Goal: Check status: Check status

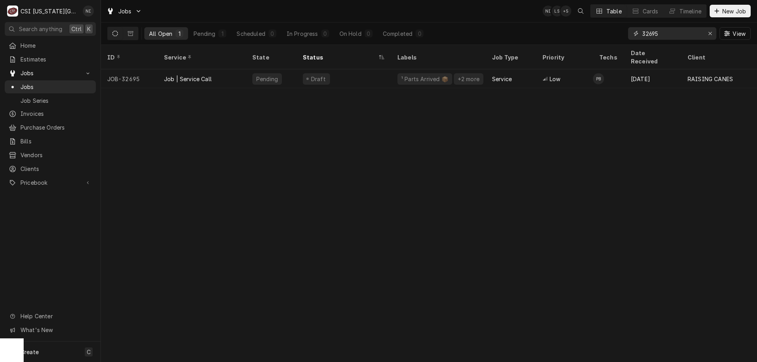
drag, startPoint x: 665, startPoint y: 33, endPoint x: 609, endPoint y: 26, distance: 56.4
click at [615, 29] on div "All Open 1 Pending 1 Scheduled 0 In Progress 0 On Hold 0 Completed 0 32695 View" at bounding box center [428, 33] width 643 height 22
type input "32215"
click at [249, 69] on div "Scheduled" at bounding box center [271, 78] width 50 height 19
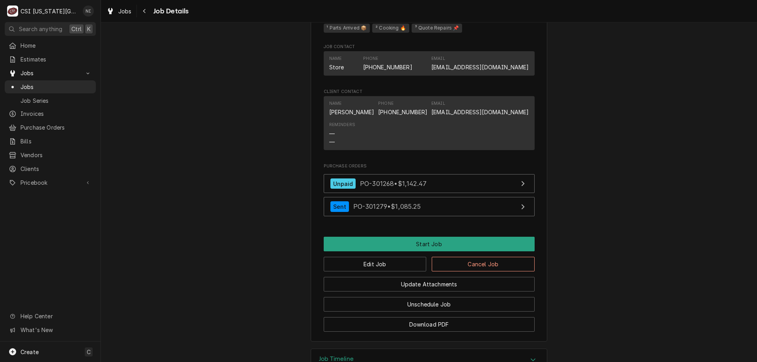
scroll to position [1135, 0]
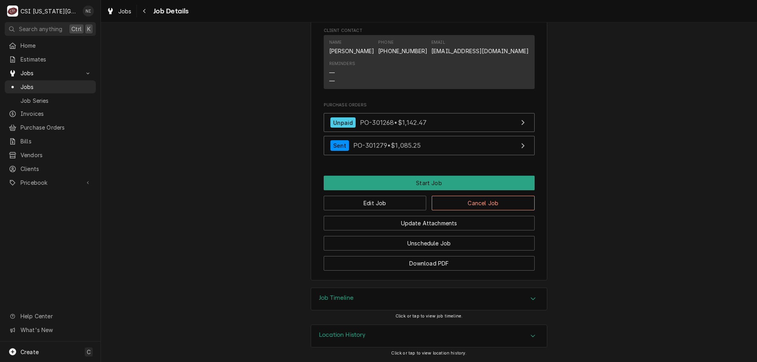
click at [531, 303] on div "Accordion Header" at bounding box center [533, 298] width 12 height 9
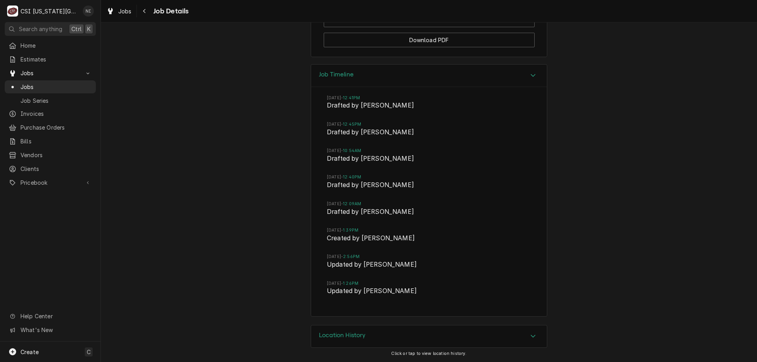
scroll to position [1359, 0]
click at [530, 76] on icon "Accordion Header" at bounding box center [533, 75] width 6 height 6
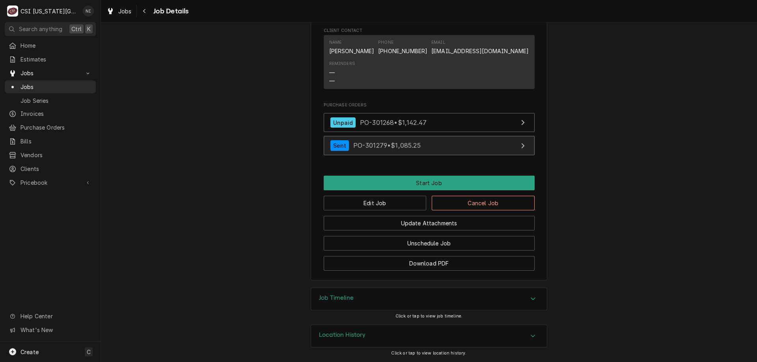
click at [453, 146] on link "Sent PO-301279 • $1,085.25" at bounding box center [429, 145] width 211 height 19
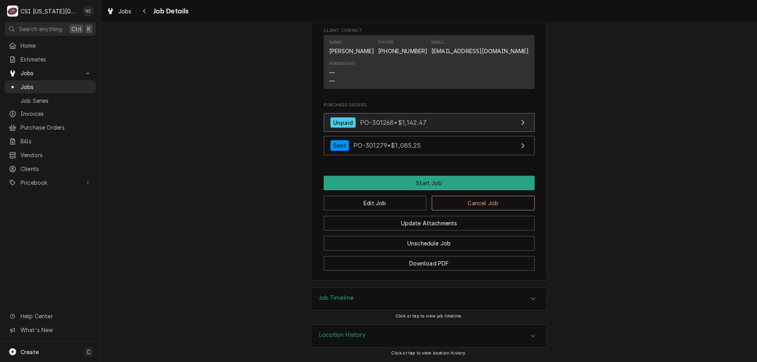
click at [434, 123] on link "Unpaid PO-301268 • $1,142.47" at bounding box center [429, 122] width 211 height 19
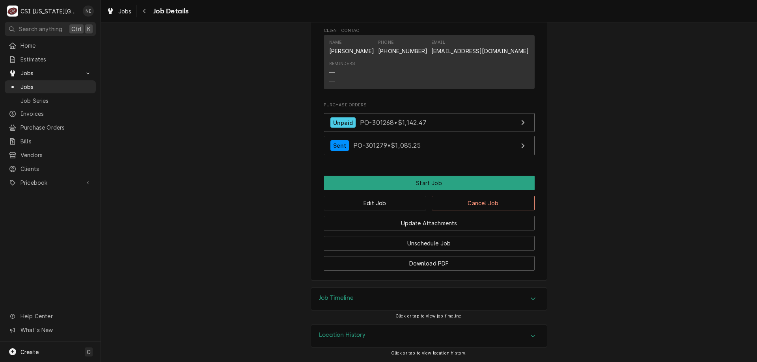
click at [71, 83] on span "Jobs" at bounding box center [55, 87] width 71 height 8
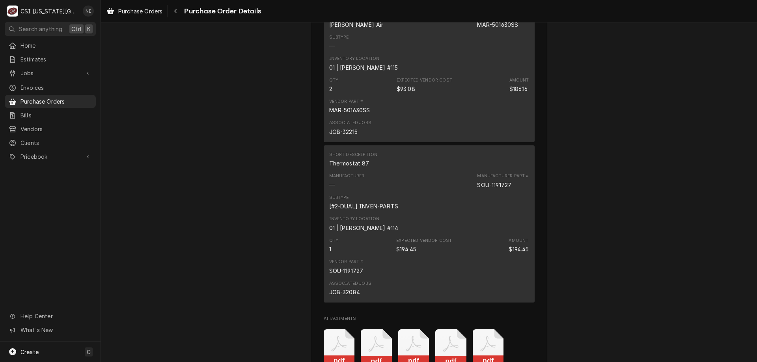
scroll to position [1476, 0]
